Goal: Task Accomplishment & Management: Manage account settings

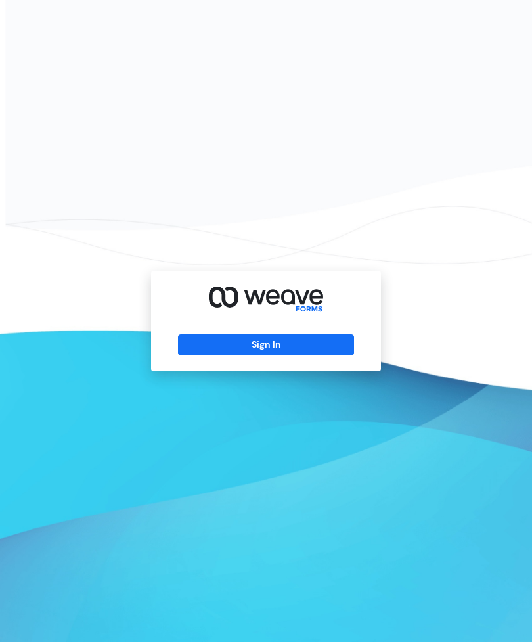
click at [241, 356] on button "Sign In" at bounding box center [266, 345] width 176 height 21
click at [231, 356] on button "Sign In" at bounding box center [266, 345] width 176 height 21
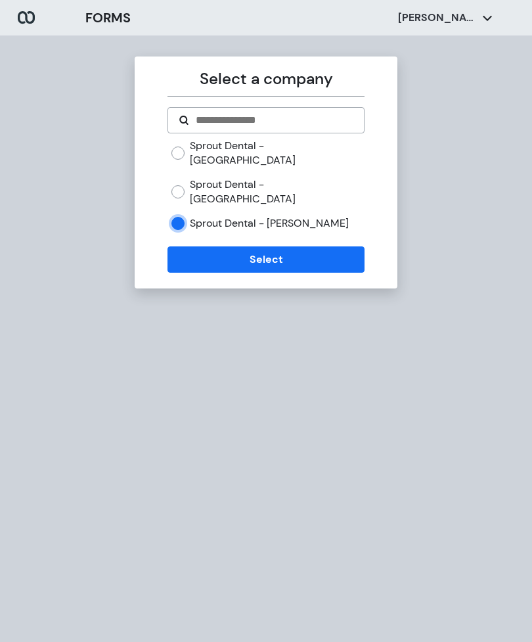
click at [239, 247] on button "Select" at bounding box center [266, 260] width 197 height 26
